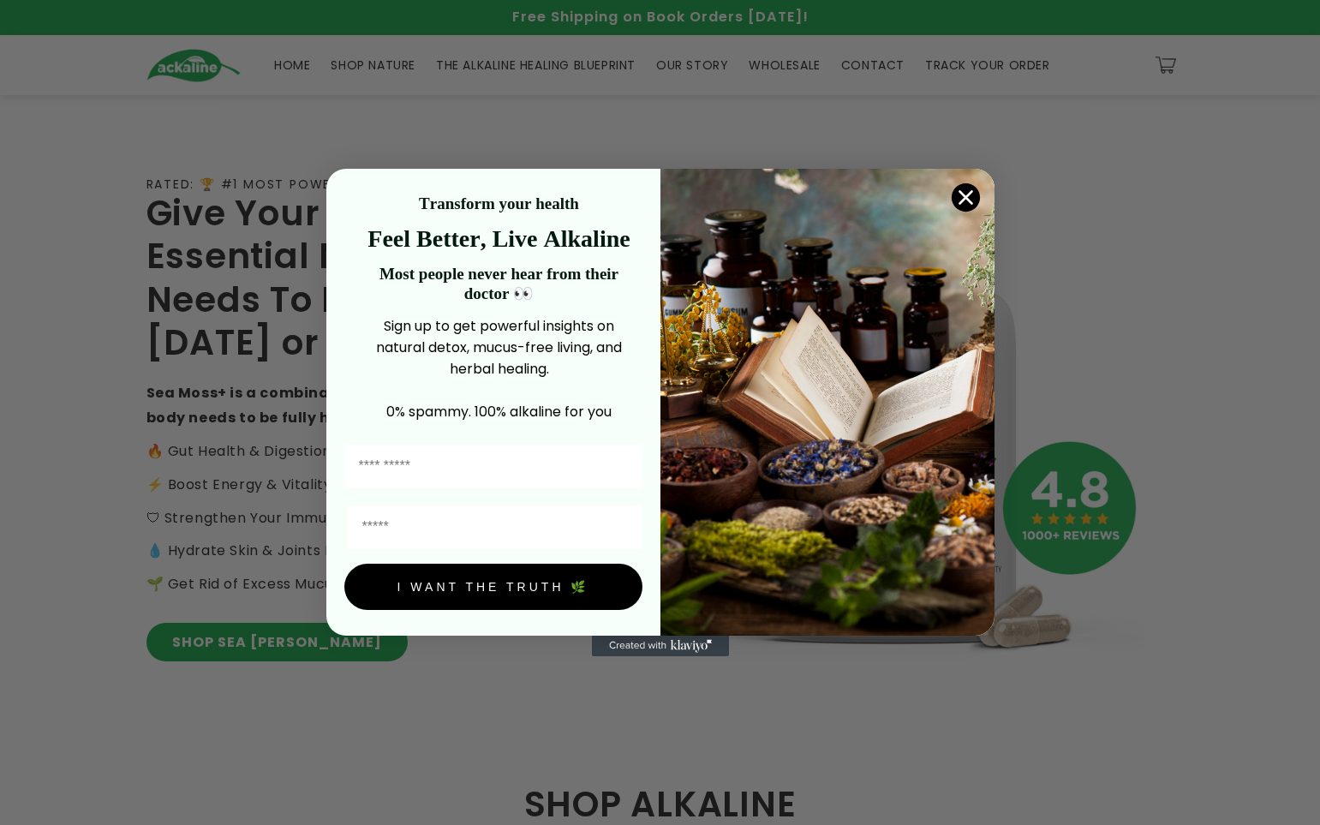
click at [90, 180] on img "POPUP Form" at bounding box center [827, 402] width 334 height 467
click at [90, 194] on icon "Close dialog" at bounding box center [966, 197] width 30 height 30
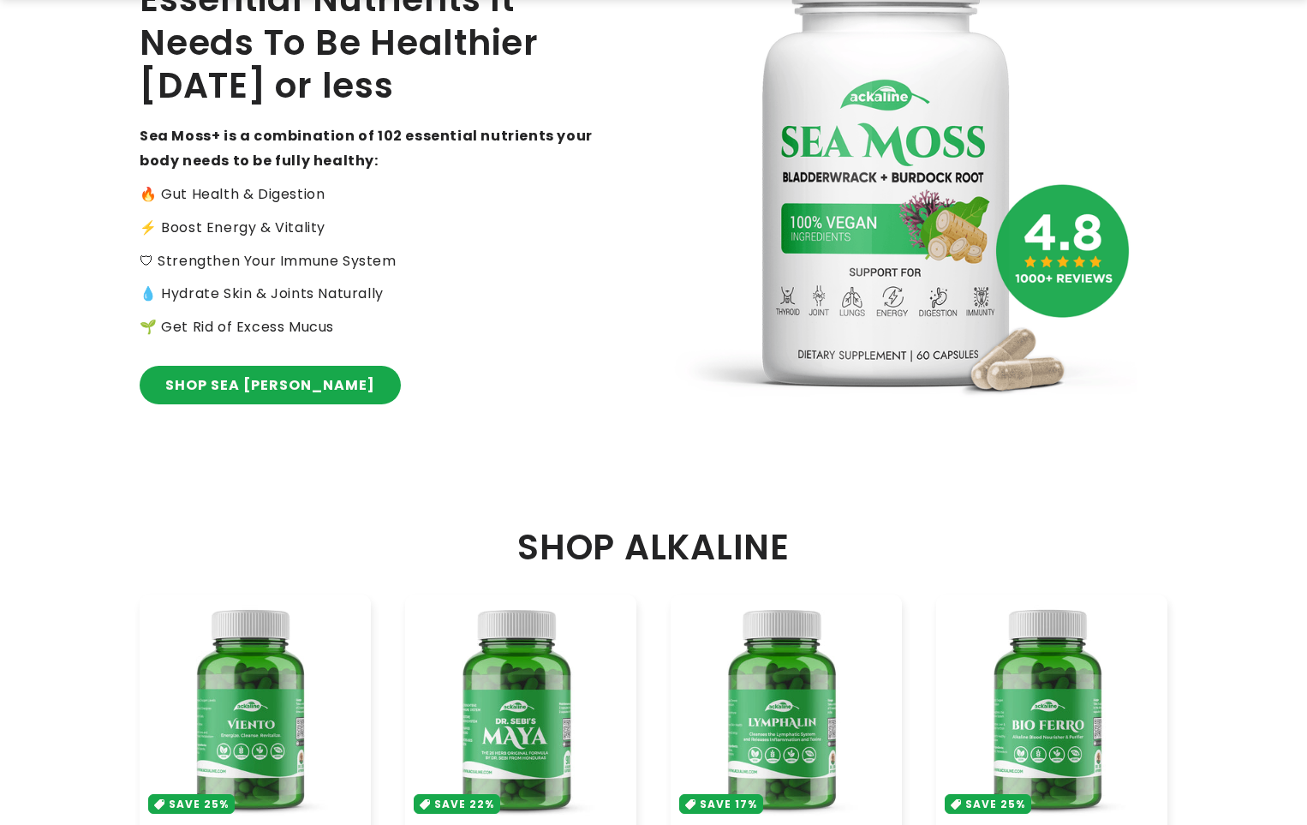
scroll to position [343, 0]
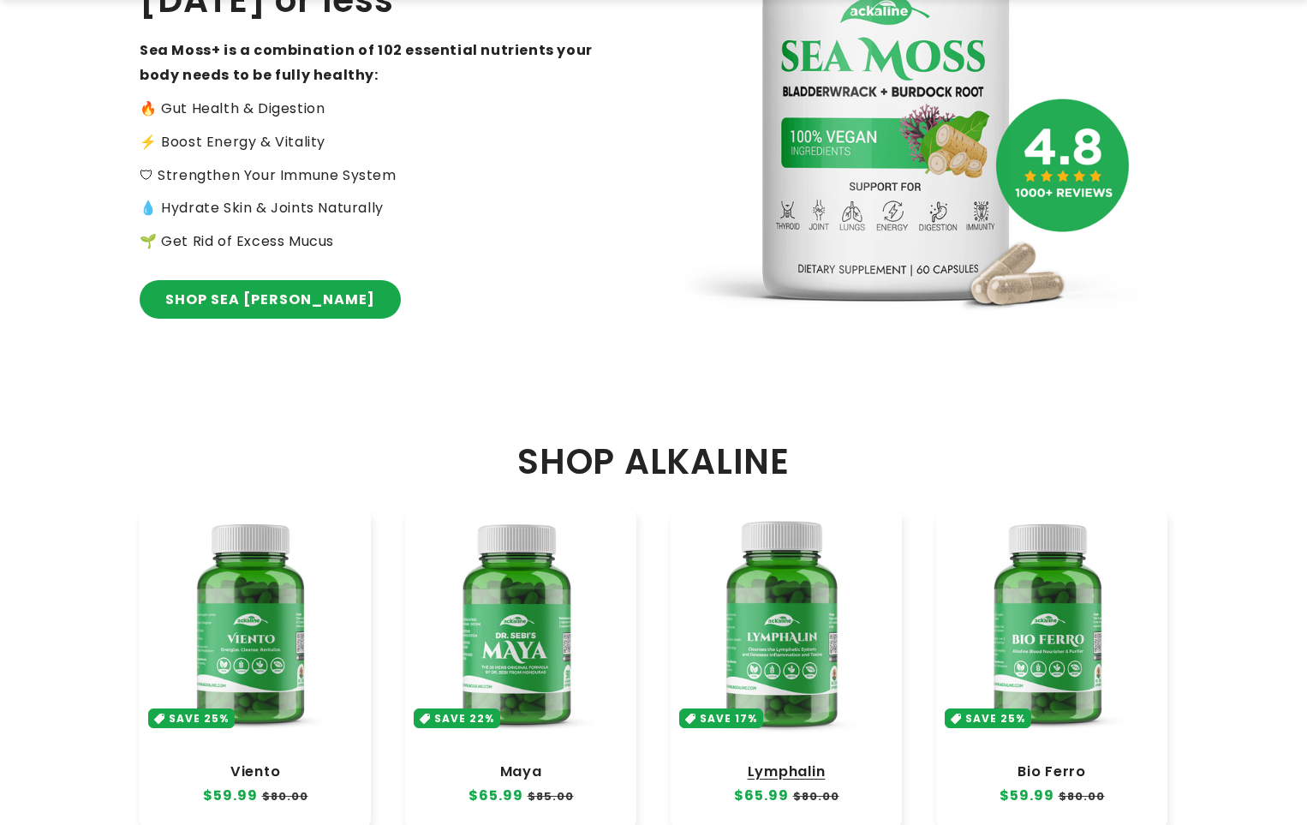
click at [90, 290] on link "Lymphalin" at bounding box center [786, 771] width 197 height 17
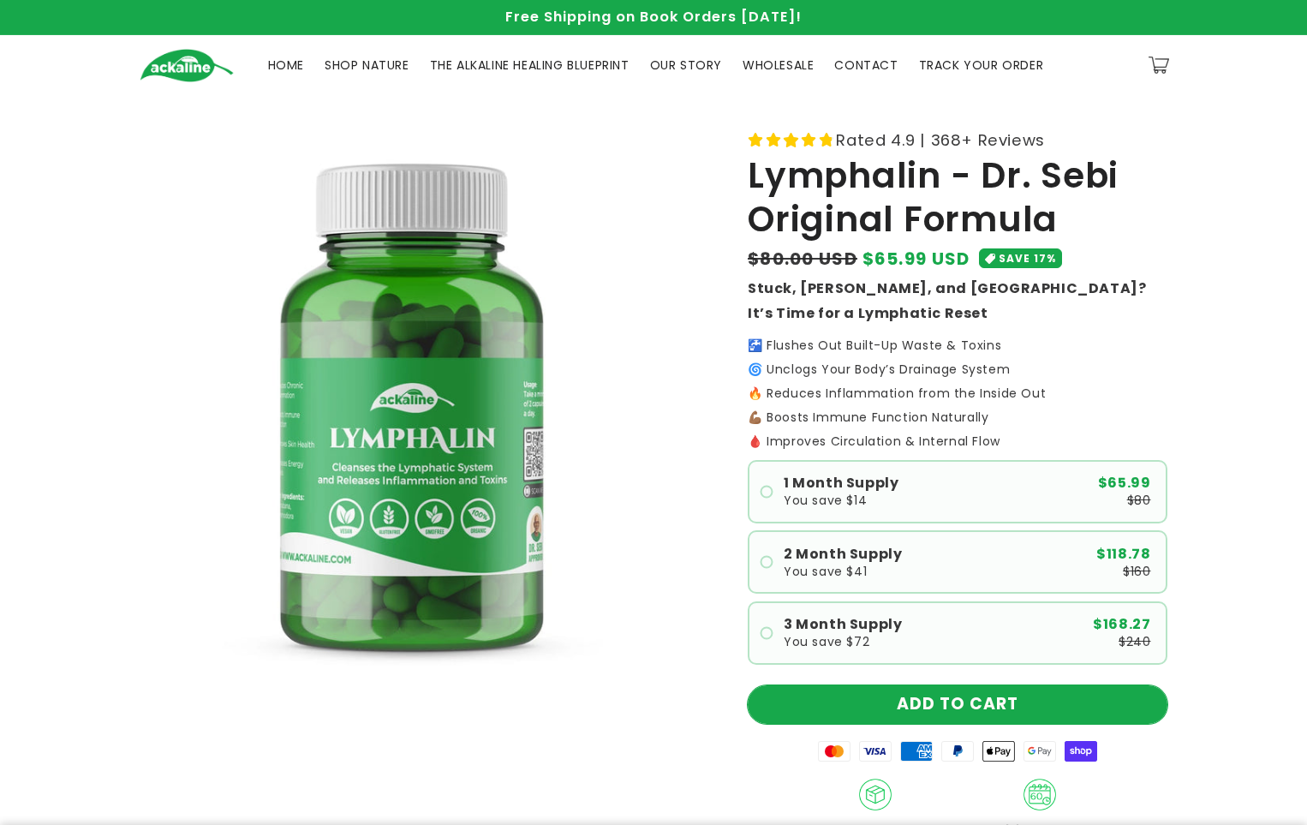
click at [1009, 707] on button "ADD TO CART" at bounding box center [958, 704] width 420 height 39
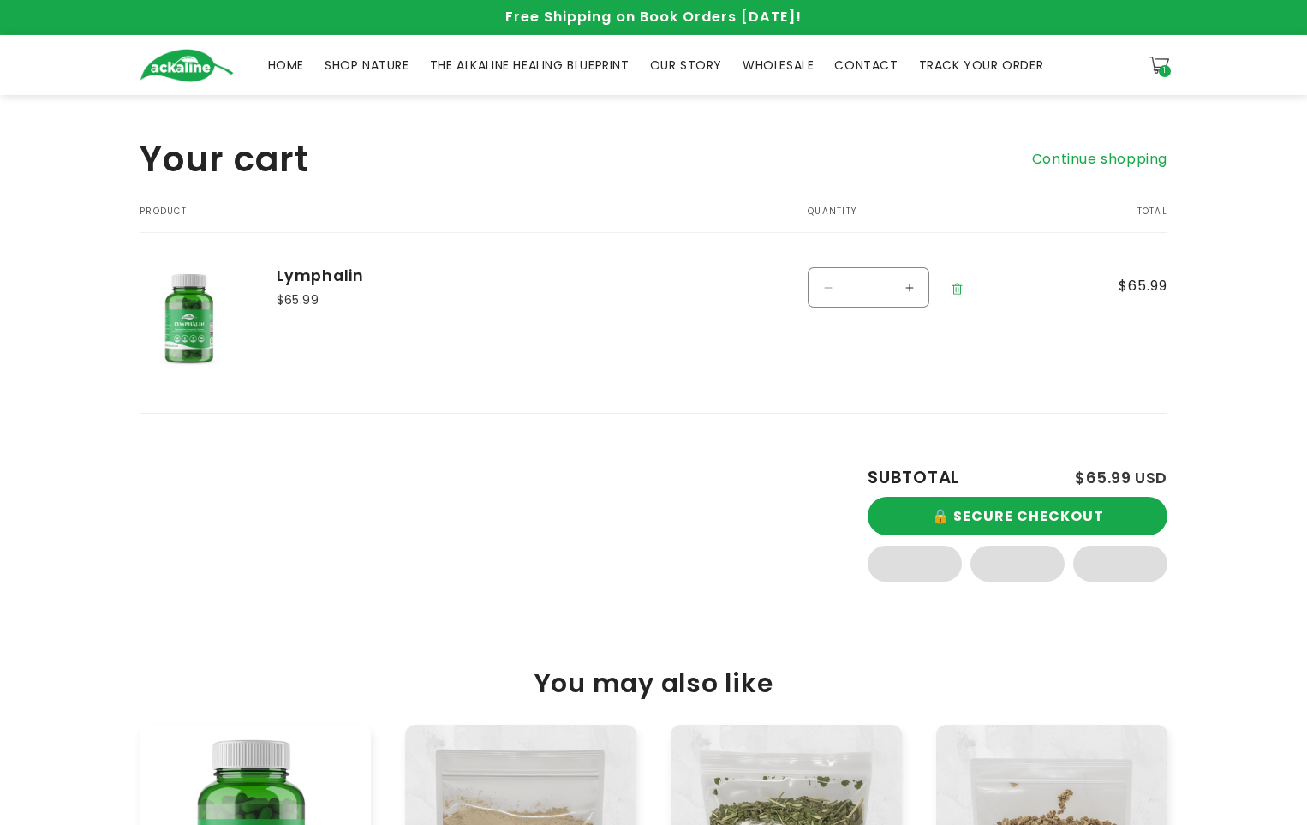
click at [911, 302] on button "Increase quantity for Lymphalin" at bounding box center [909, 287] width 39 height 40
click at [907, 300] on button "Increase quantity for Lymphalin" at bounding box center [909, 287] width 39 height 40
type input "*"
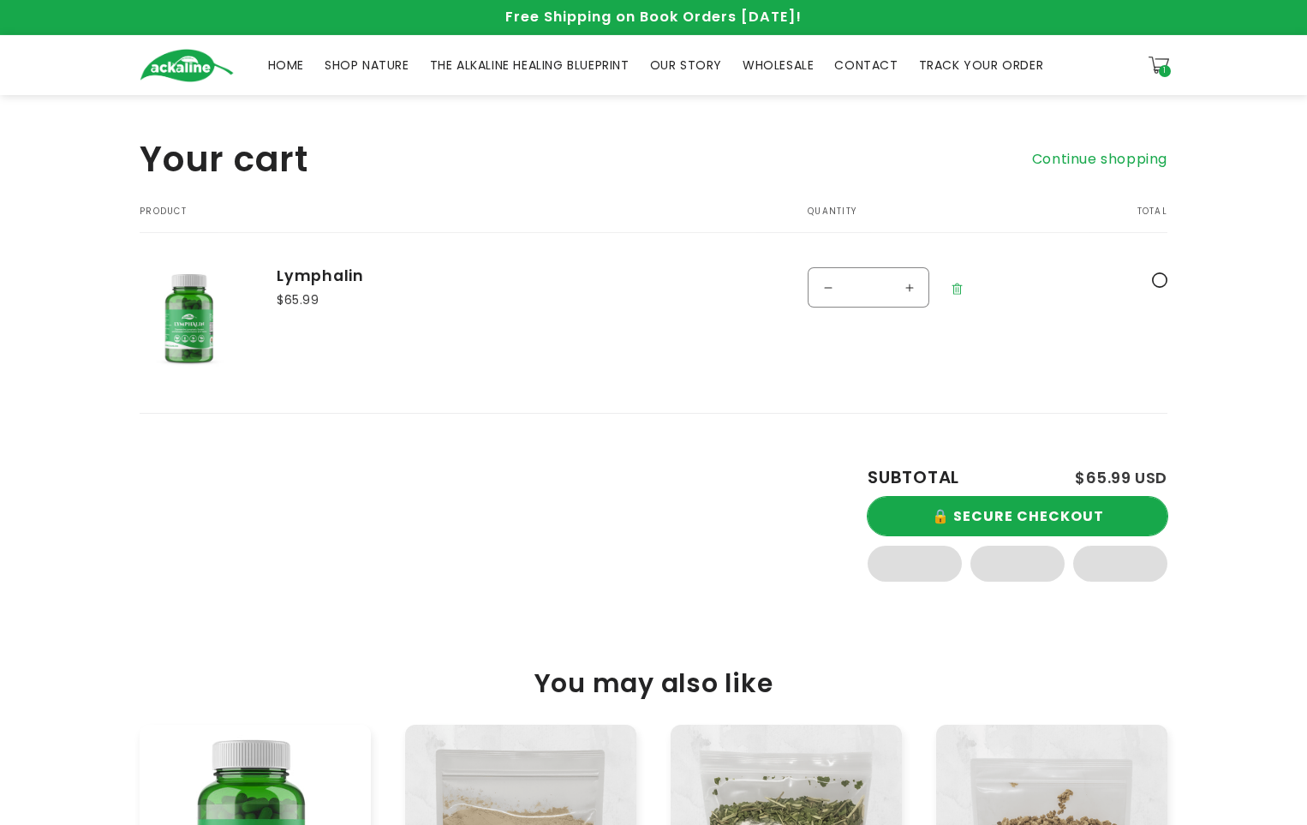
click at [1032, 513] on button "🔒 SECURE CHECKOUT" at bounding box center [1018, 516] width 300 height 39
